Goal: Task Accomplishment & Management: Manage account settings

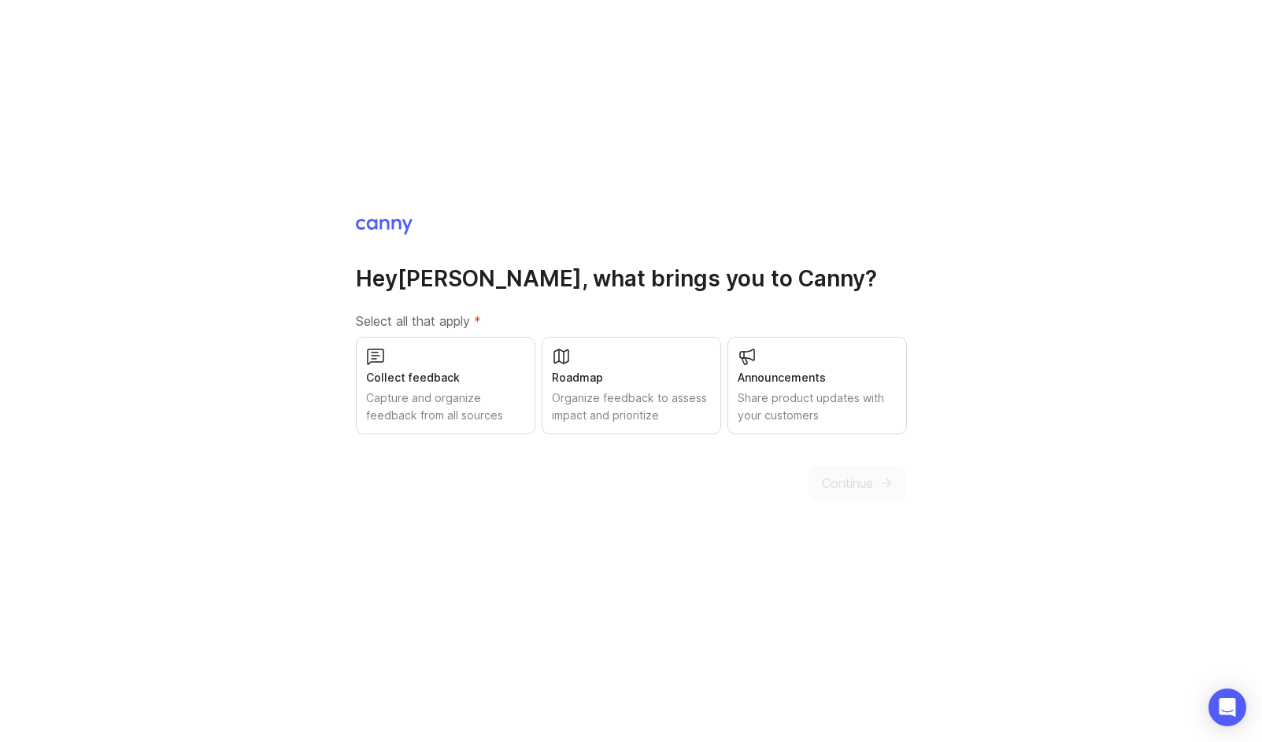
click at [620, 409] on div "Organize feedback to assess impact and prioritize" at bounding box center [631, 407] width 159 height 35
click at [831, 481] on span "Continue" at bounding box center [847, 483] width 51 height 19
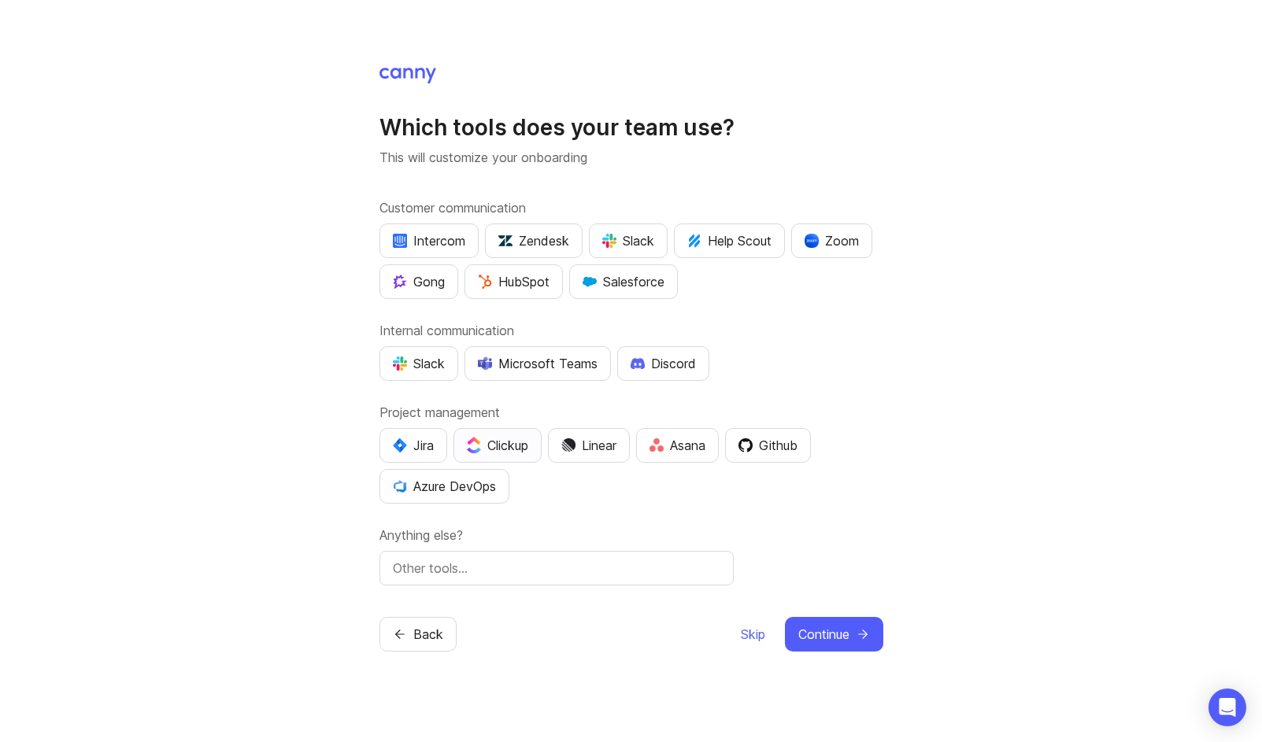
click at [490, 439] on div "Clickup" at bounding box center [497, 445] width 61 height 19
click at [808, 633] on span "Continue" at bounding box center [823, 634] width 51 height 19
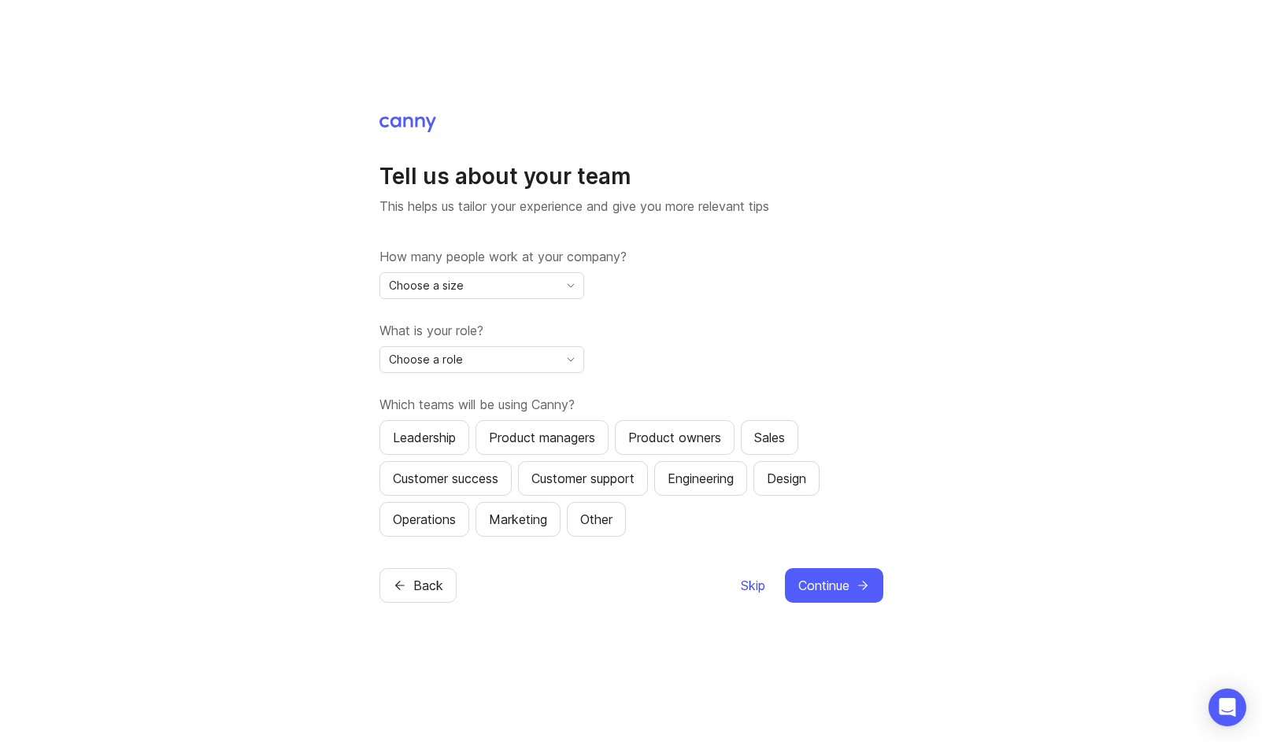
click at [751, 590] on span "Skip" at bounding box center [753, 585] width 24 height 19
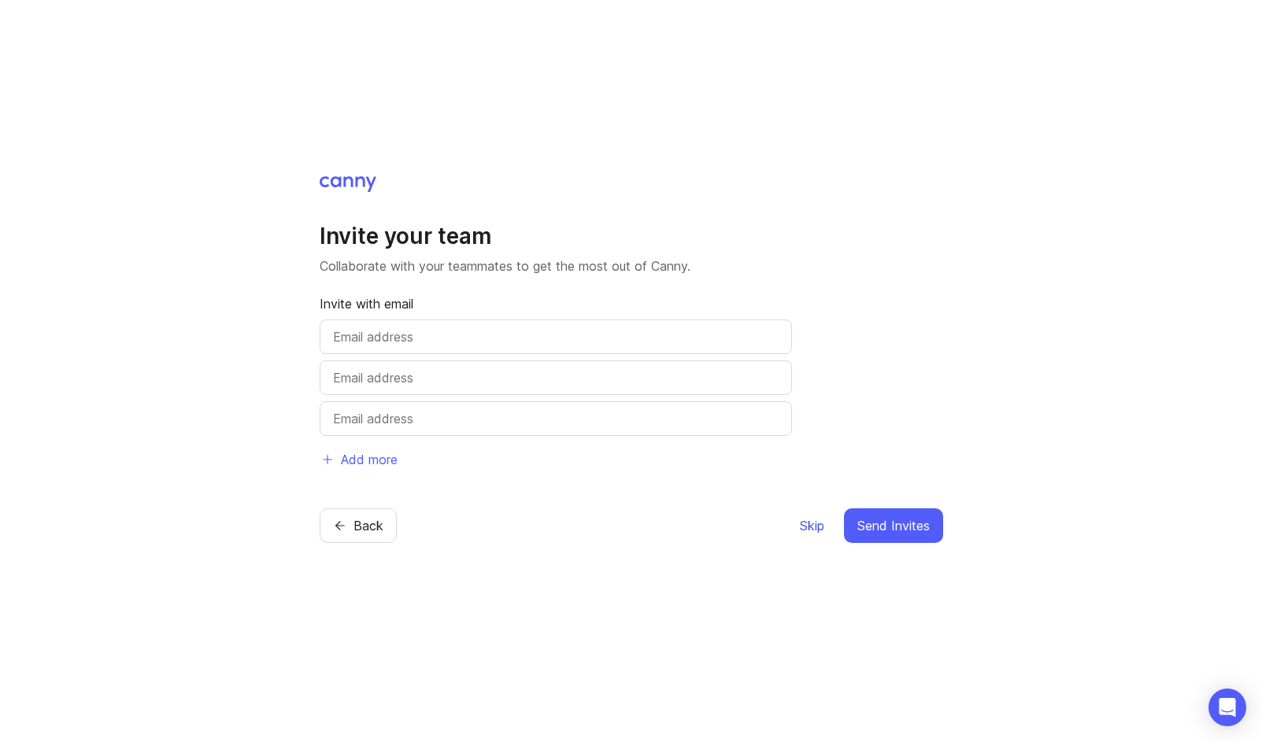
click at [809, 524] on span "Skip" at bounding box center [812, 525] width 24 height 19
click at [810, 524] on span "Skip" at bounding box center [812, 525] width 24 height 19
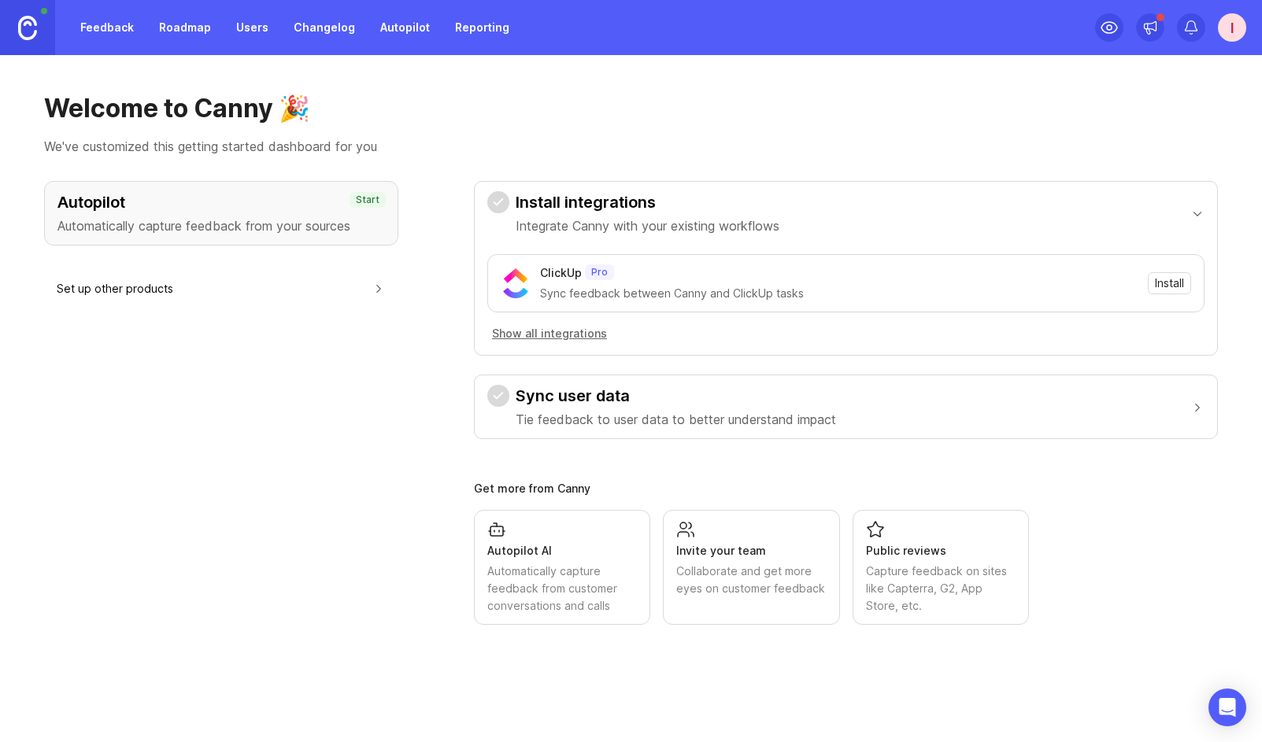
click at [113, 29] on link "Feedback" at bounding box center [107, 27] width 72 height 28
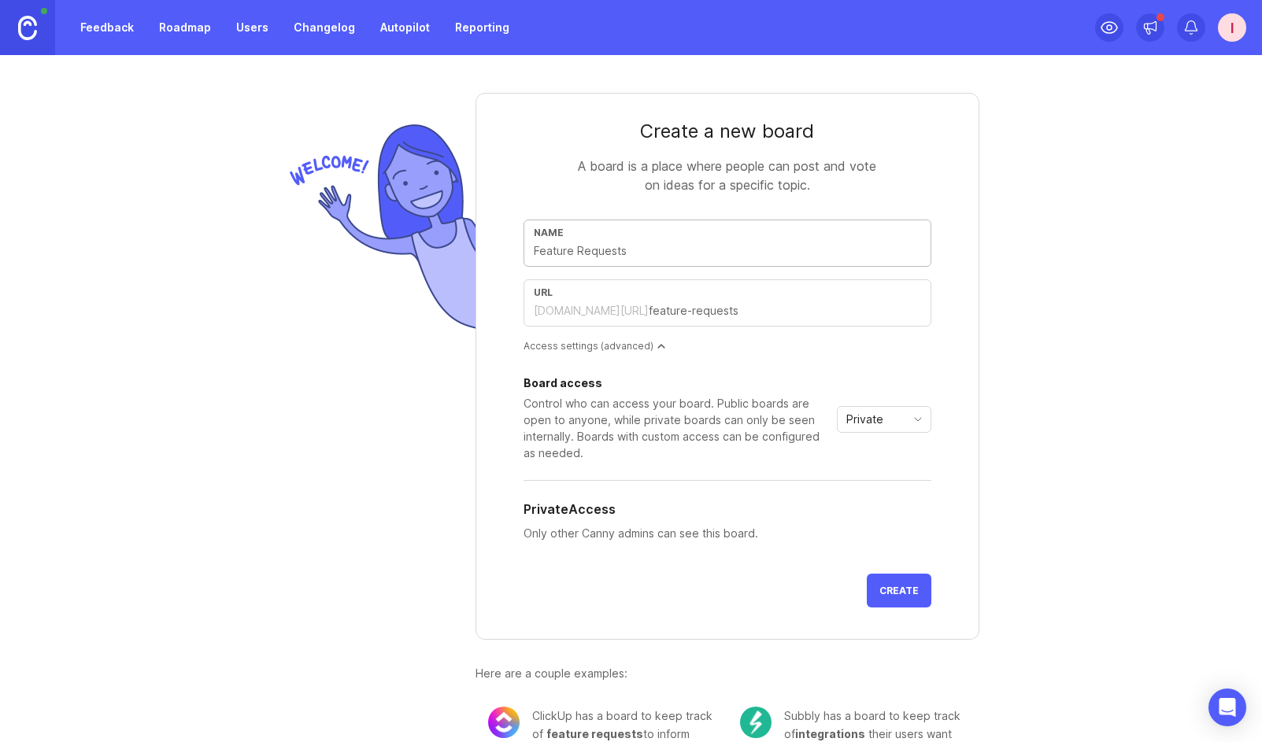
click at [883, 418] on div "Private" at bounding box center [872, 419] width 68 height 25
click at [883, 474] on span "Public" at bounding box center [867, 476] width 38 height 17
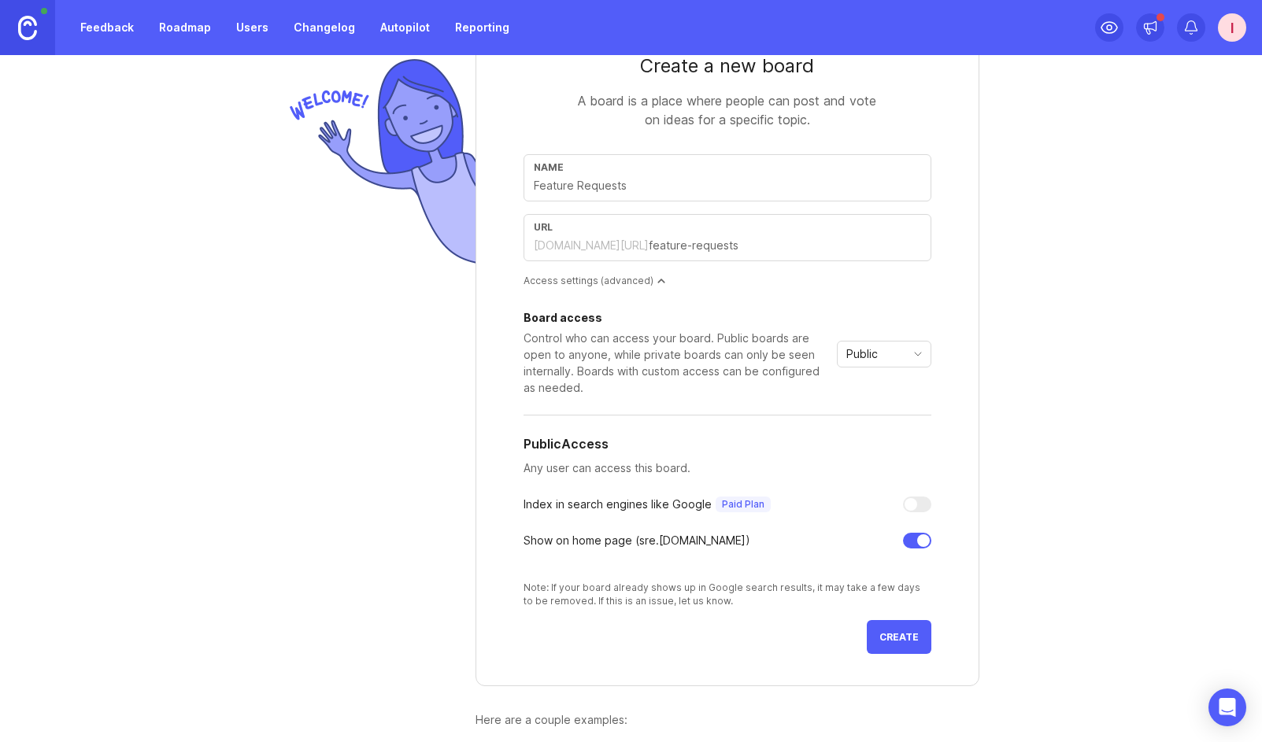
scroll to position [155, 0]
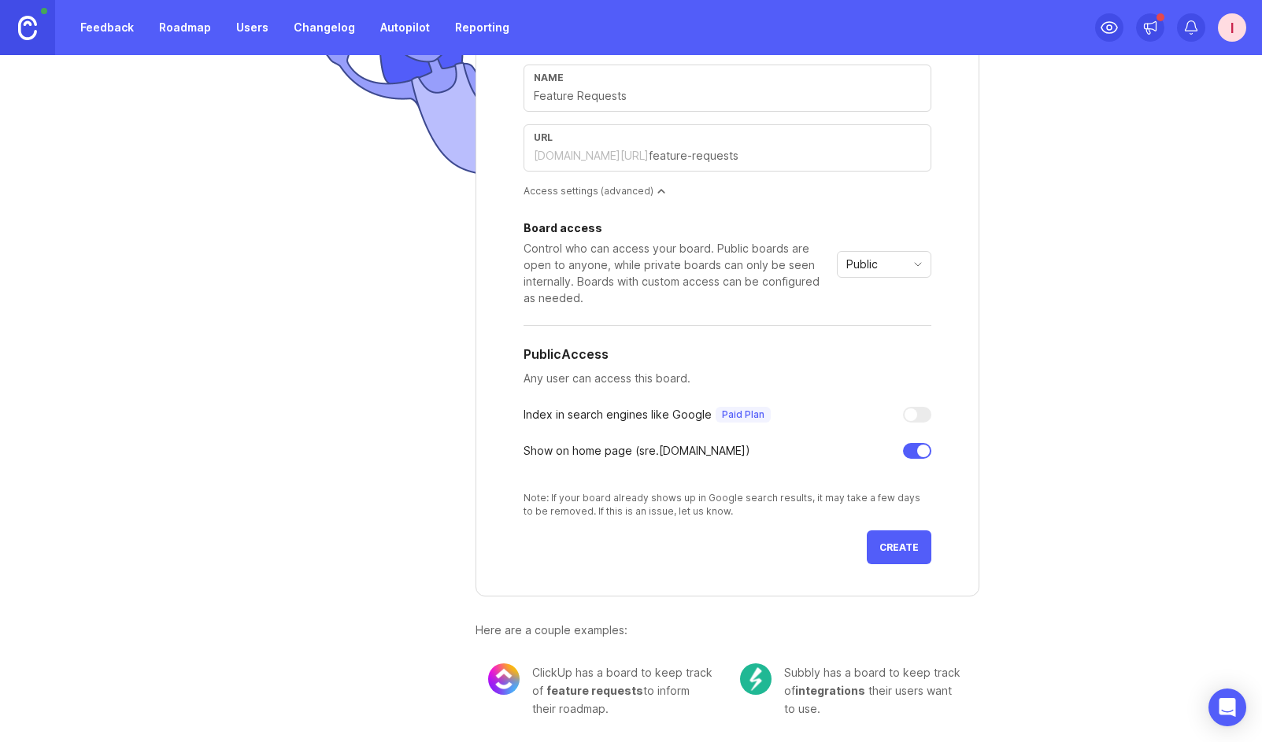
click at [909, 556] on button "Create" at bounding box center [899, 548] width 65 height 34
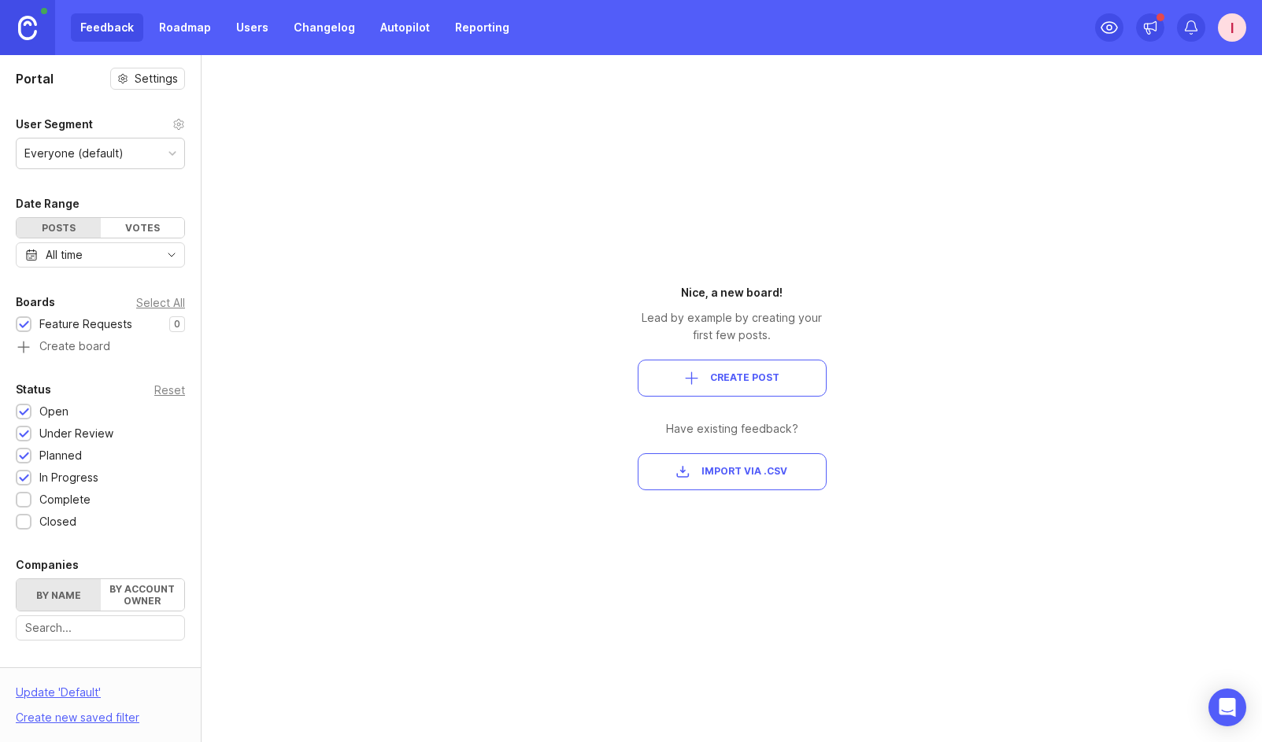
click at [199, 26] on link "Roadmap" at bounding box center [185, 27] width 71 height 28
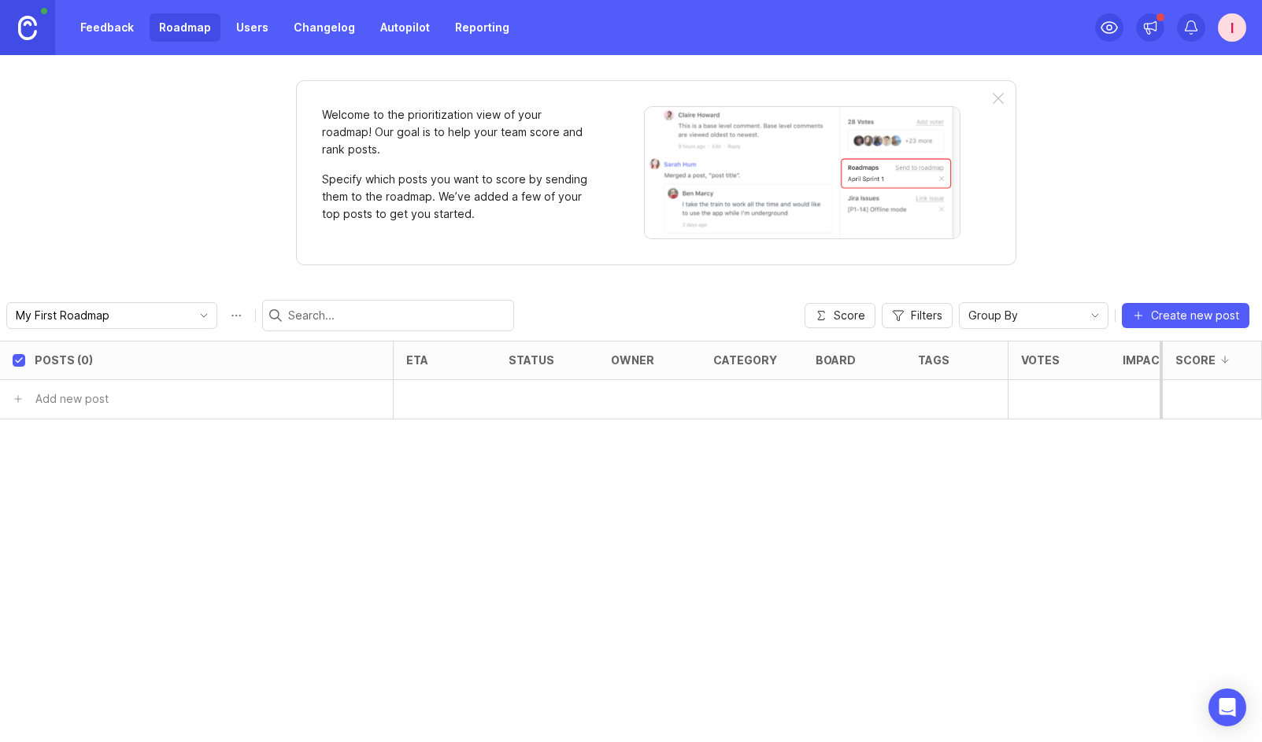
click at [238, 25] on link "Users" at bounding box center [252, 27] width 51 height 28
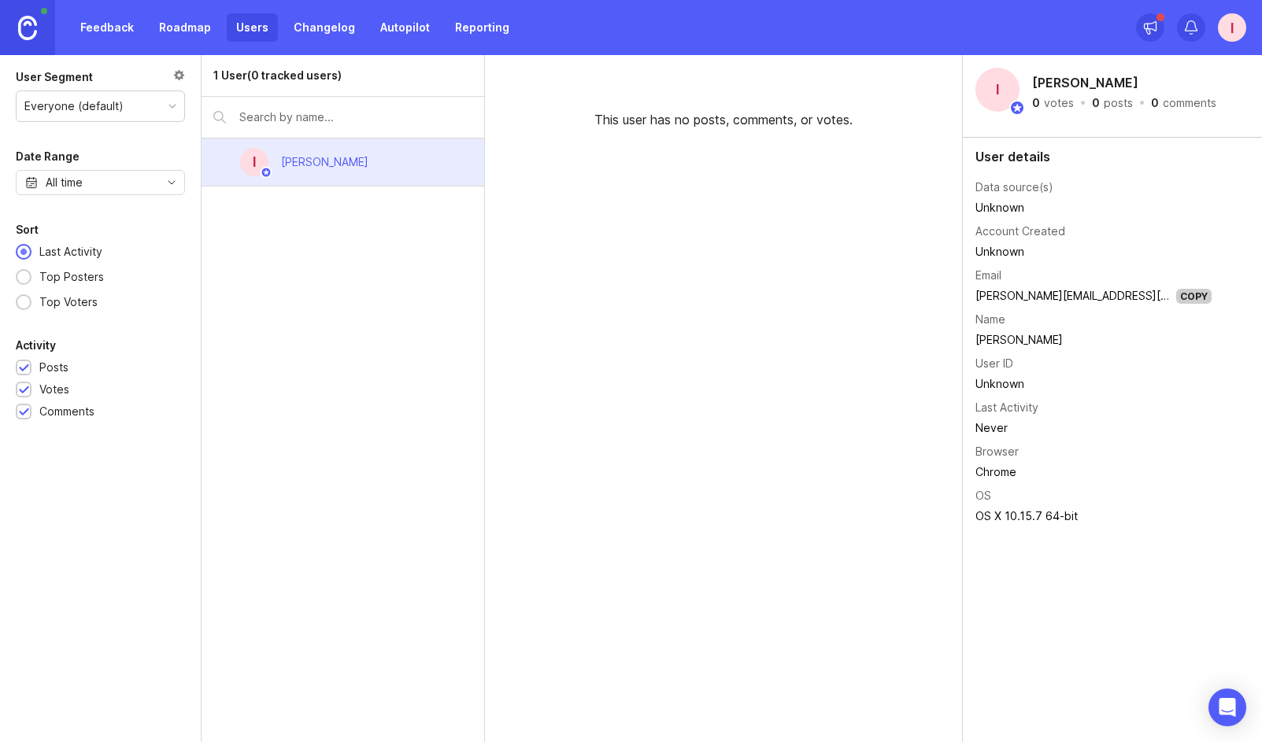
click at [309, 33] on link "Changelog" at bounding box center [324, 27] width 80 height 28
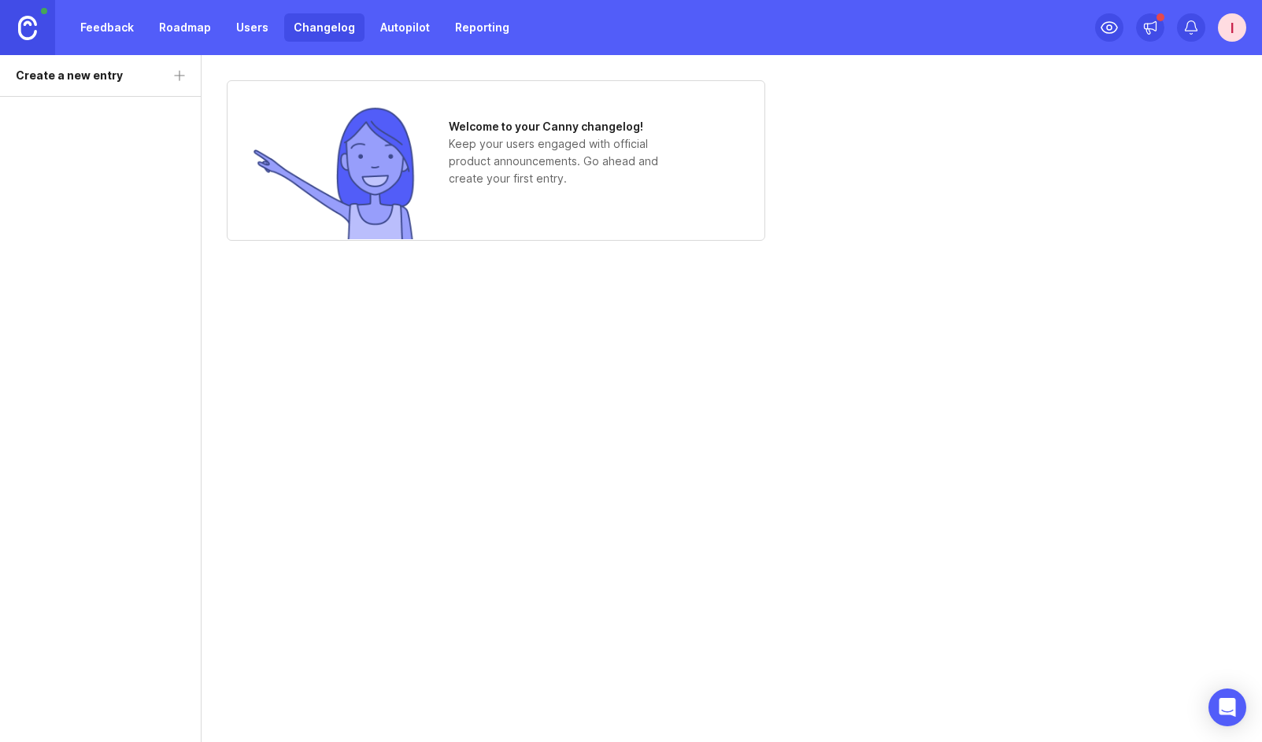
click at [390, 39] on link "Autopilot" at bounding box center [405, 27] width 68 height 28
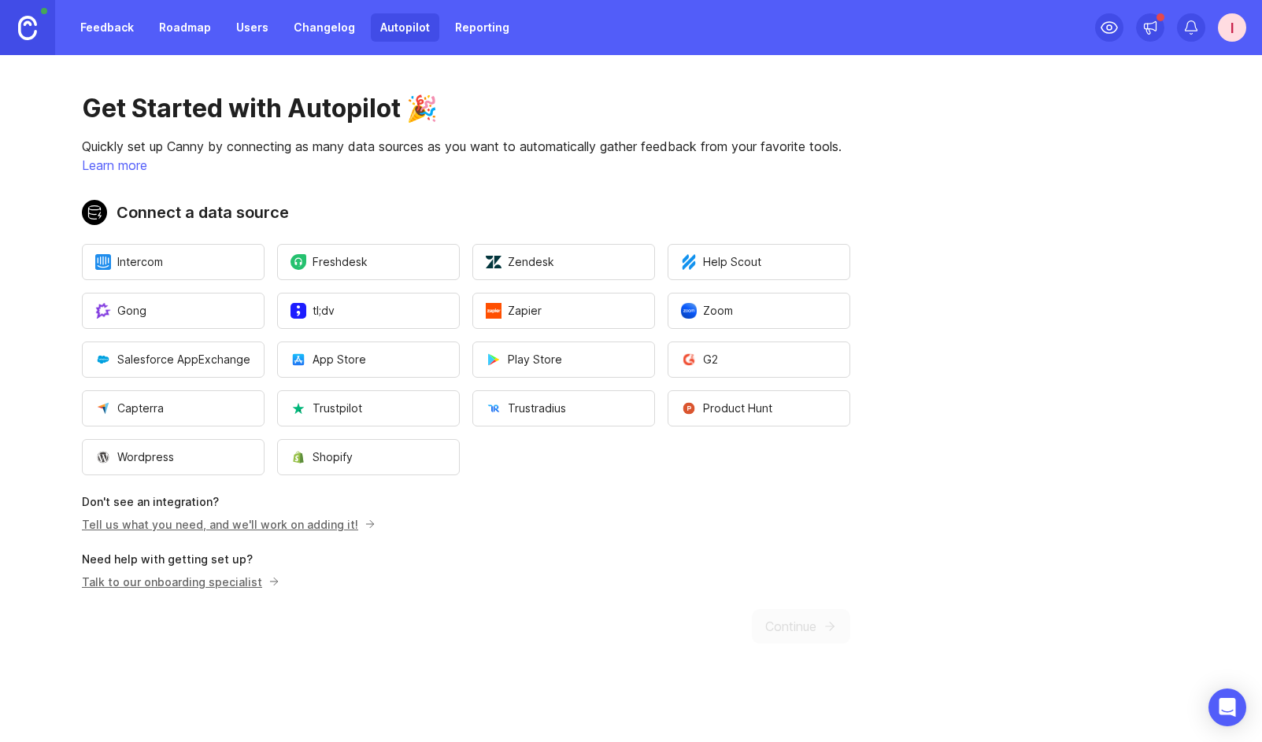
click at [473, 30] on link "Reporting" at bounding box center [482, 27] width 73 height 28
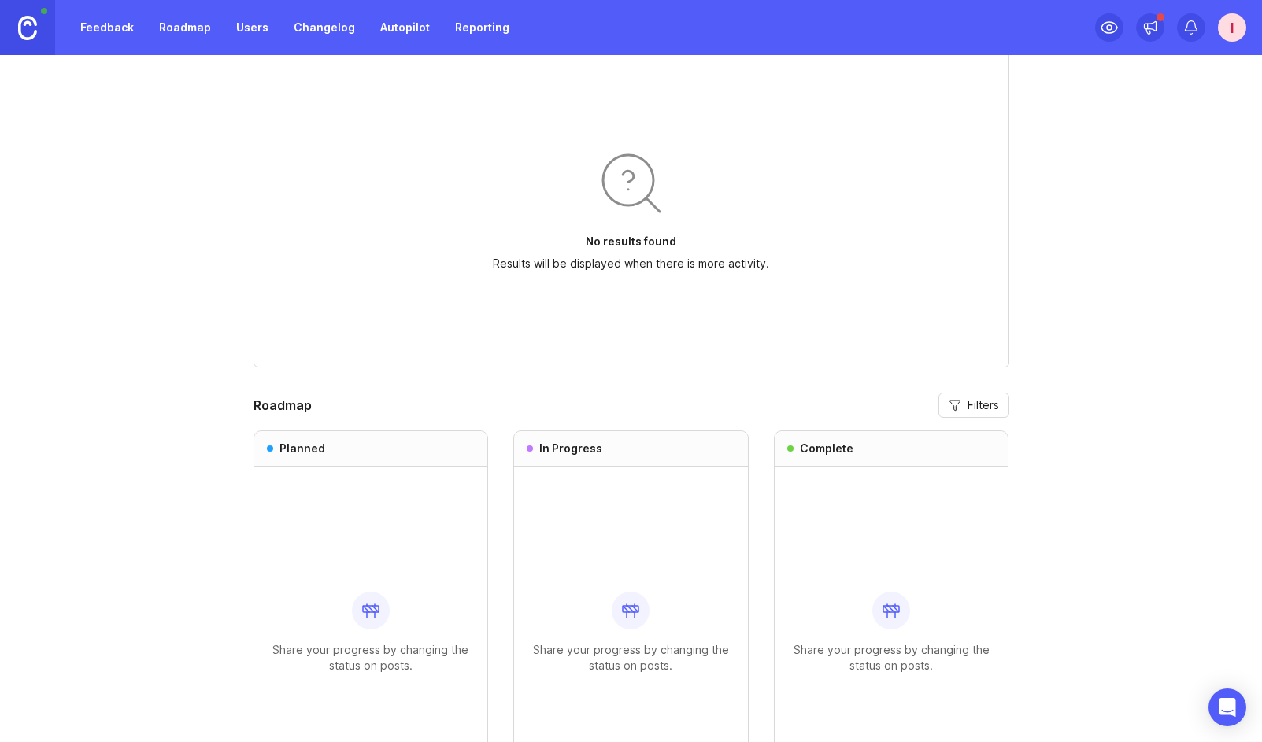
scroll to position [755, 0]
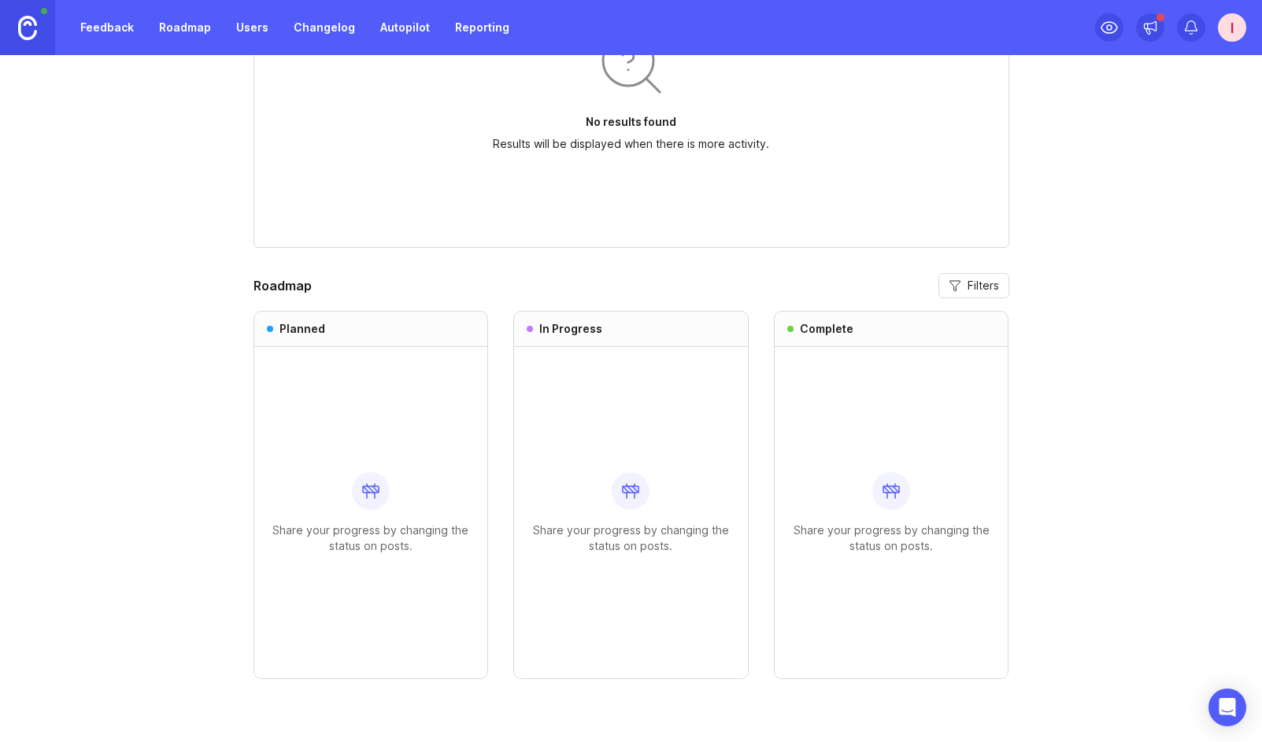
click at [1229, 36] on div "I" at bounding box center [1232, 27] width 28 height 28
click at [113, 28] on link "Feedback" at bounding box center [107, 27] width 72 height 28
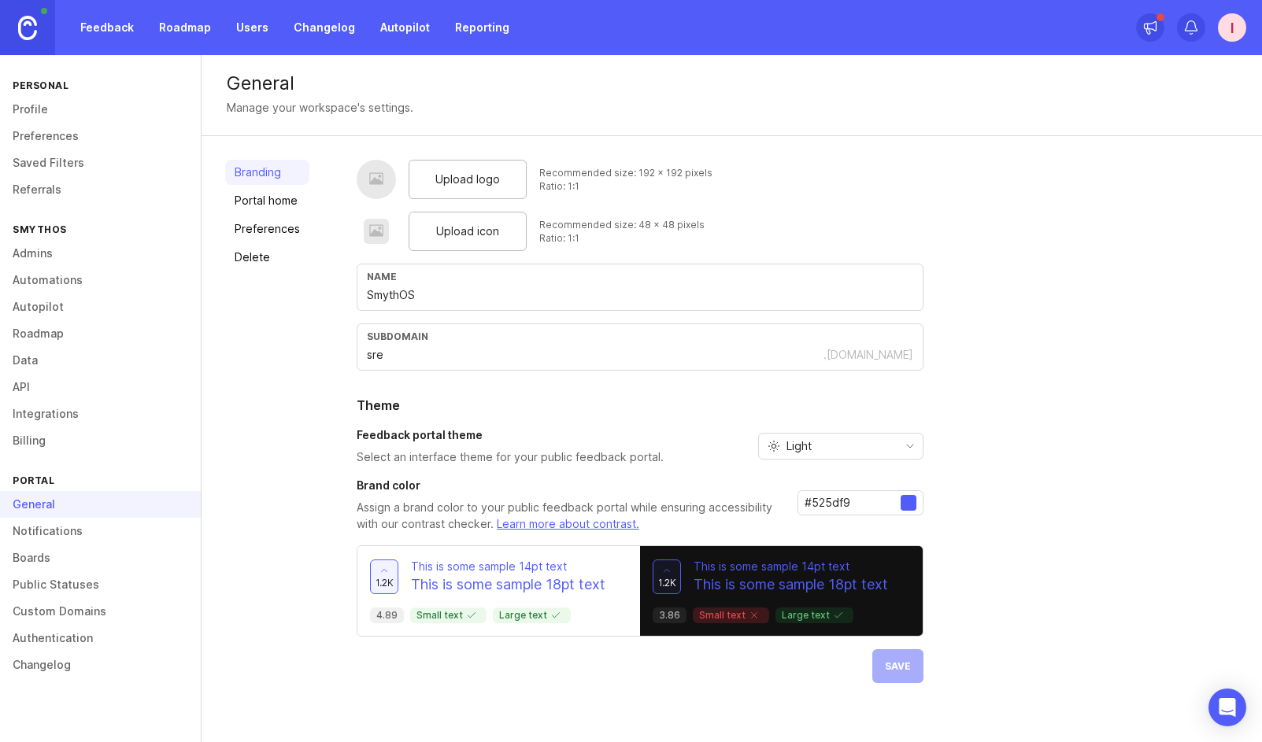
click at [446, 189] on div "Upload logo" at bounding box center [468, 179] width 118 height 39
click at [1240, 712] on div "Open Intercom Messenger" at bounding box center [1228, 708] width 42 height 42
